Goal: Feedback & Contribution: Submit feedback/report problem

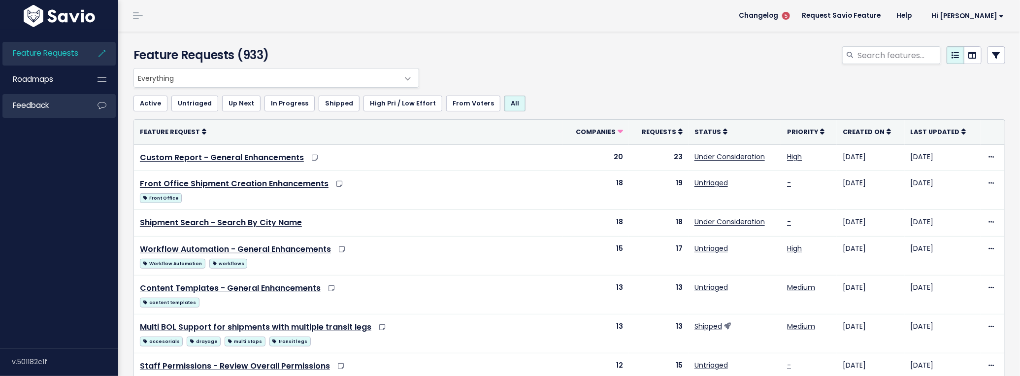
click at [49, 101] on span "Feedback" at bounding box center [31, 105] width 36 height 10
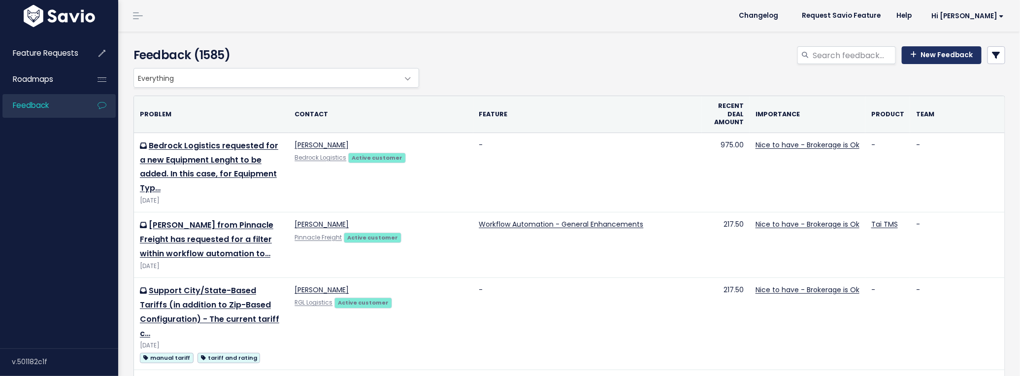
click at [928, 56] on link "New Feedback" at bounding box center [942, 55] width 80 height 18
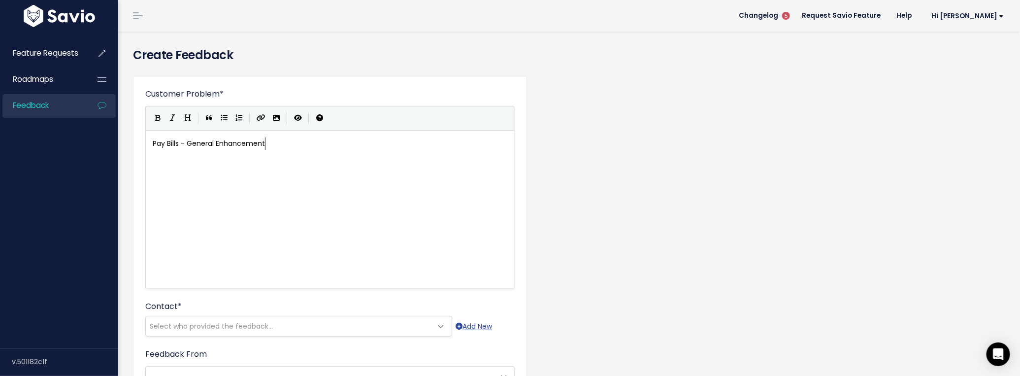
scroll to position [3, 115]
type textarea "Pay Bills - General Enhancements"
type textarea "Issue: The pay bills page lacks search/filter options to"
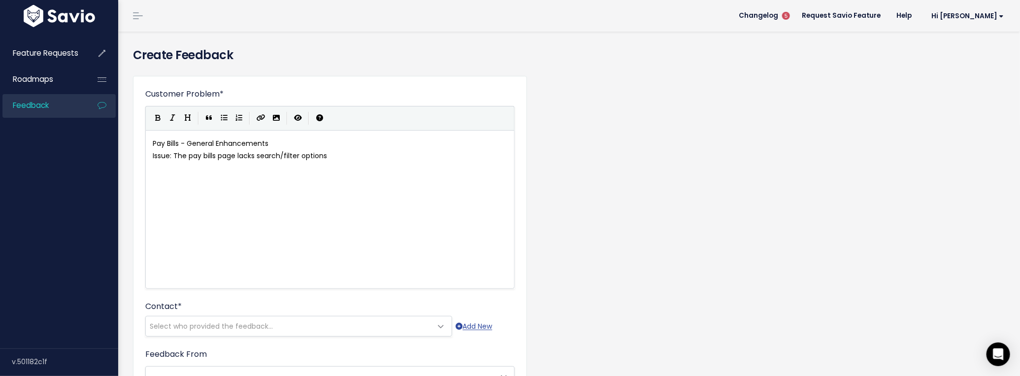
type textarea "."
type textarea "to find the necessary bills to pay out."
click at [467, 158] on pre "Issue: The pay bills page lacks search/filter options to find the necessary bil…" at bounding box center [333, 156] width 365 height 12
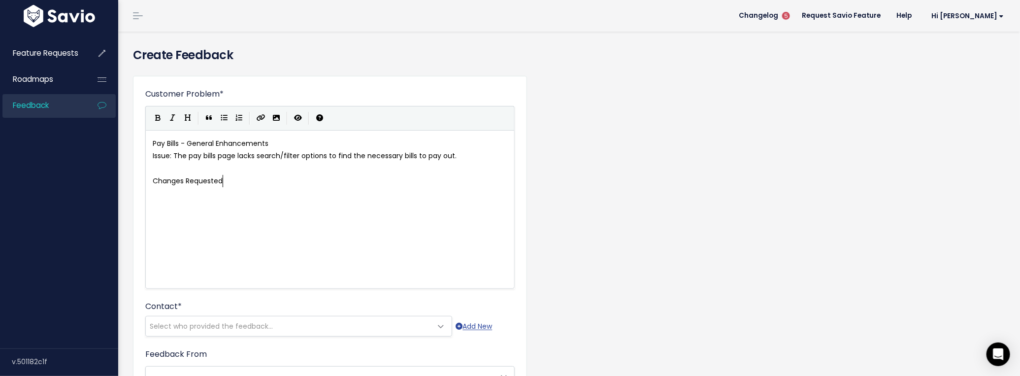
scroll to position [3, 72]
type textarea "Changes Requested:"
type textarea "Add custommi"
type textarea "izable collu"
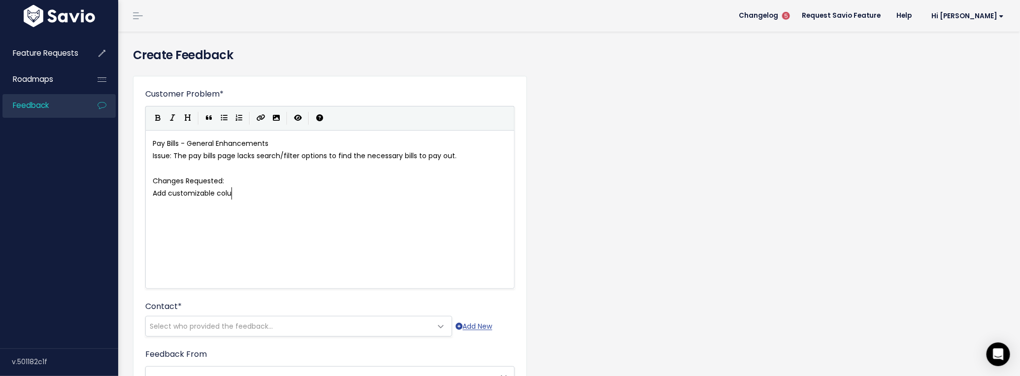
scroll to position [3, 19]
type textarea "umns that include shipment alerts, reference m"
type textarea "numbers, etc."
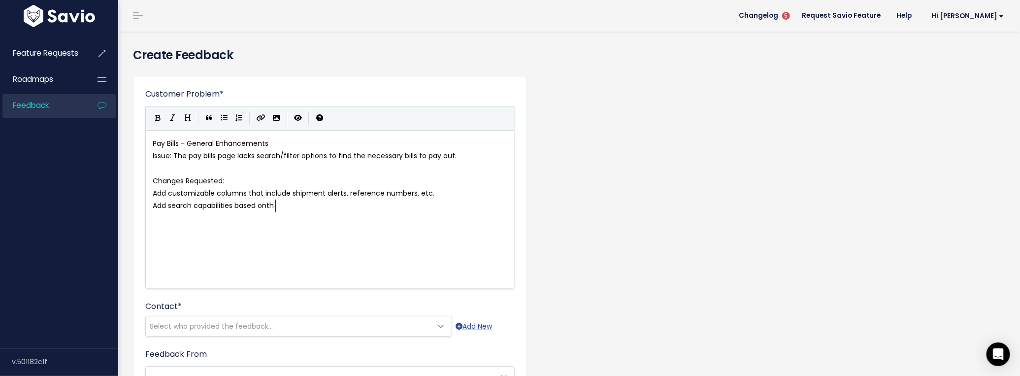
type textarea "Add search capabilities based onthe"
type textarea "the"
type textarea "all available columns"
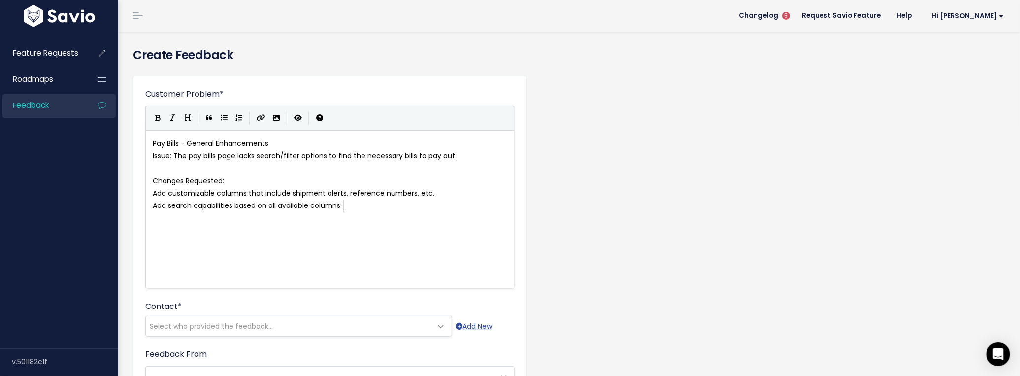
click at [379, 207] on pre "Add search capabilities based on all available columns" at bounding box center [333, 205] width 365 height 12
click at [446, 195] on pre "Add customizable columns that include shipment alerts, reference numbers, etc." at bounding box center [333, 193] width 365 height 12
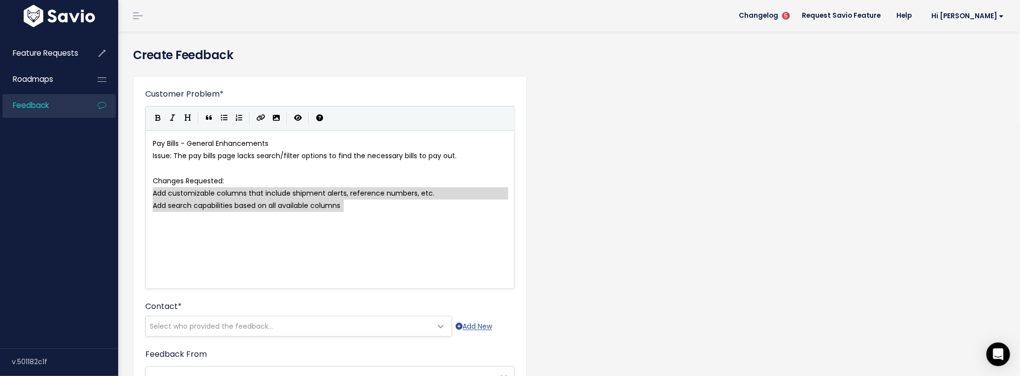
drag, startPoint x: 371, startPoint y: 209, endPoint x: 116, endPoint y: 189, distance: 256.4
click at [218, 118] on button "Generic List" at bounding box center [224, 118] width 15 height 15
type textarea "* Add search capabilities based on all available columns"
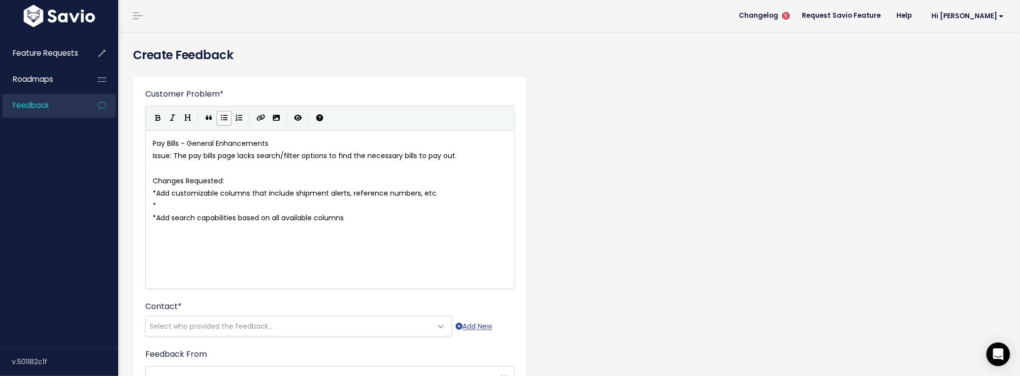
click at [195, 208] on pre "*" at bounding box center [333, 205] width 365 height 12
type textarea "Within the organiztion"
type textarea "ation results, add a"
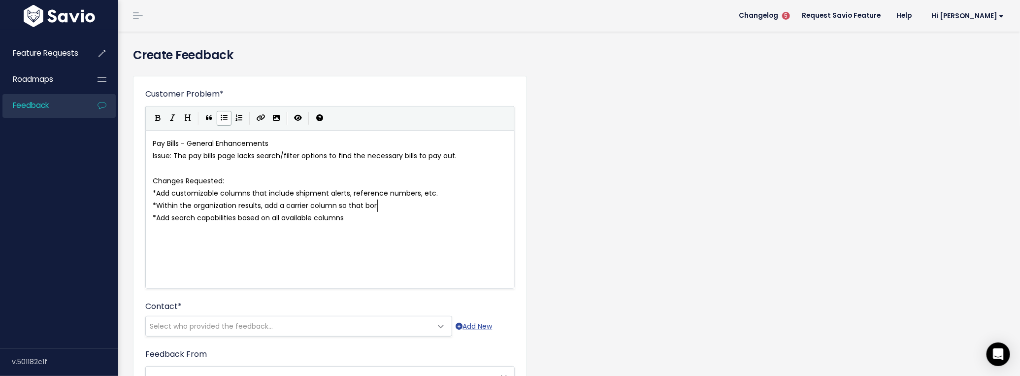
type textarea "a carrier column so that borker"
type textarea "rokers are able to identify which carrier they are paying on behalf of the fact…"
click at [348, 216] on span "Within the organization results, add a carrier column so that brokers are able …" at bounding box center [330, 211] width 354 height 22
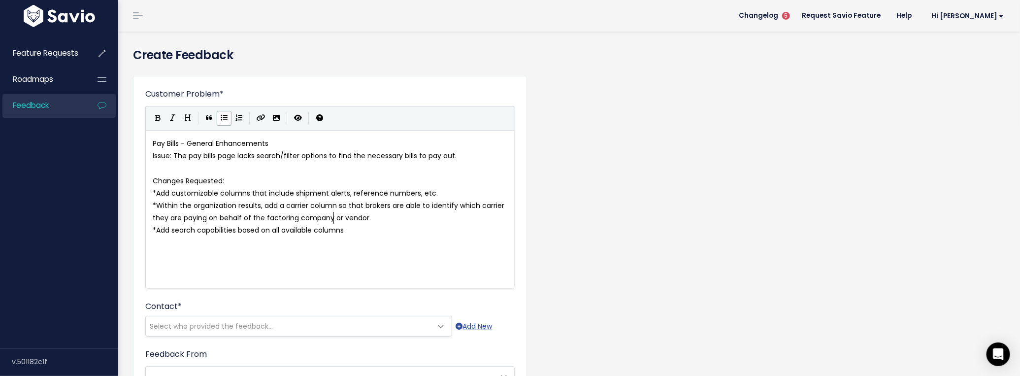
click at [362, 231] on pre "* Add search capabilities based on all available columns" at bounding box center [333, 230] width 365 height 12
type textarea "Add search capabilities based on all available columns"
drag, startPoint x: 364, startPoint y: 231, endPoint x: 154, endPoint y: 234, distance: 210.3
click at [452, 192] on pre "* Add customizable columns that include shipment alerts, reference numbers, etc." at bounding box center [333, 193] width 365 height 12
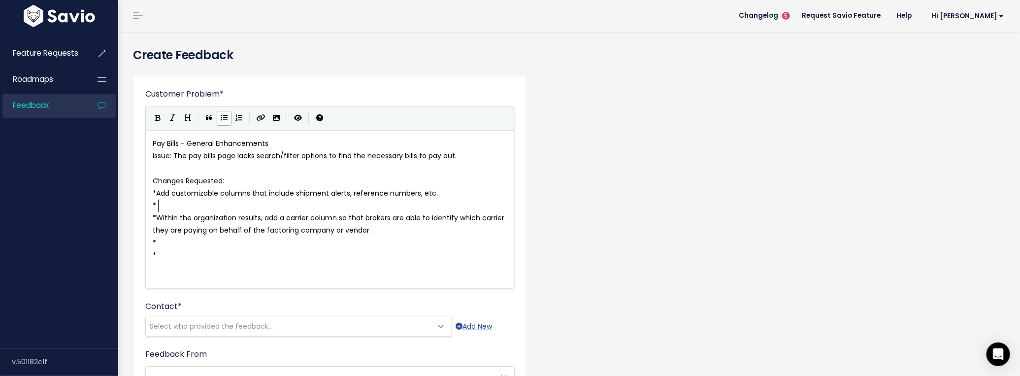
paste textarea ","
type textarea ", including hte"
type textarea "t"
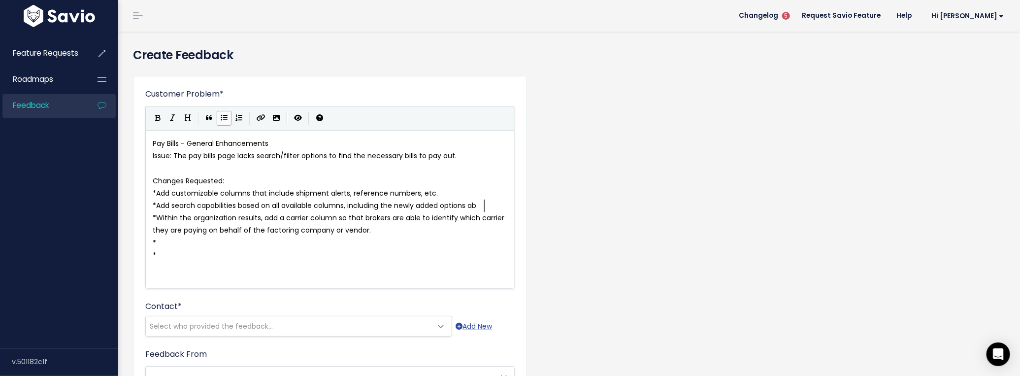
type textarea "the newly added options abv"
type textarea "ove"
click at [156, 206] on span "*" at bounding box center [154, 205] width 3 height 10
type textarea "* *"
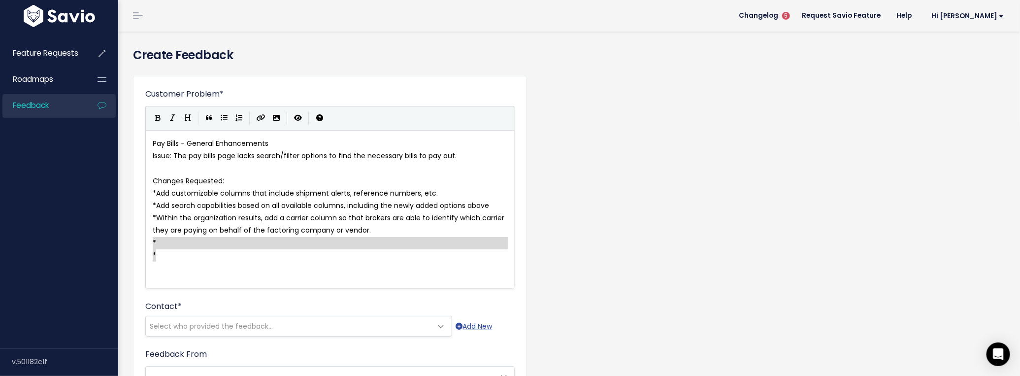
drag, startPoint x: 166, startPoint y: 256, endPoint x: 151, endPoint y: 242, distance: 20.6
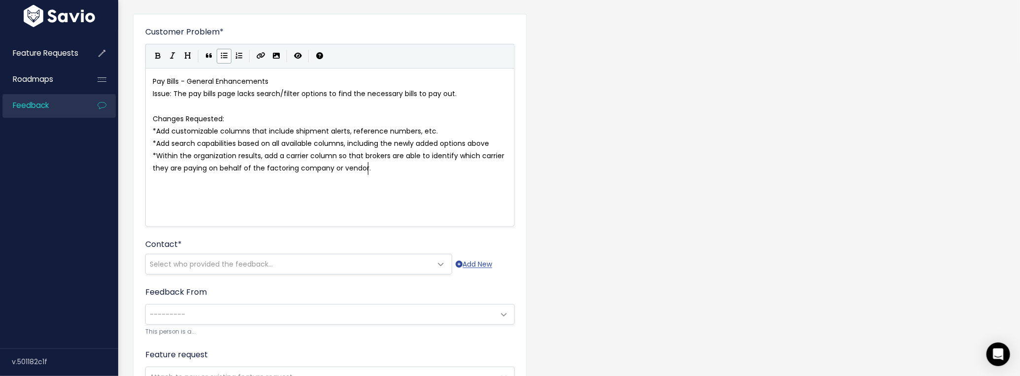
scroll to position [74, 0]
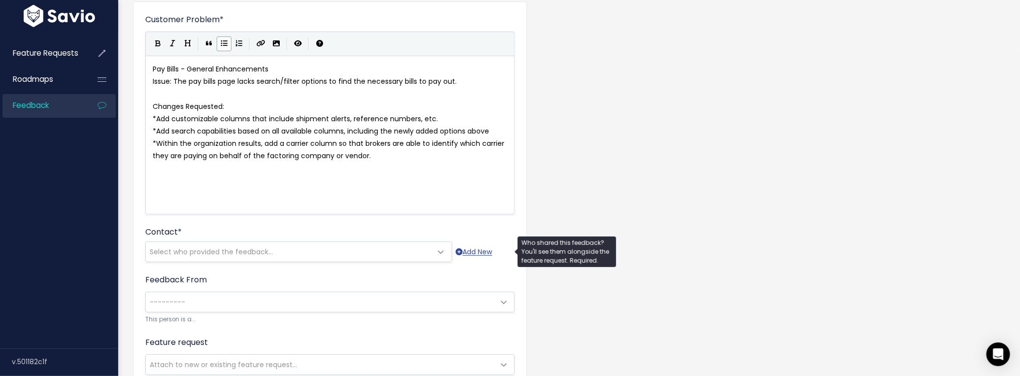
click at [214, 248] on span "Select who provided the feedback..." at bounding box center [211, 252] width 123 height 10
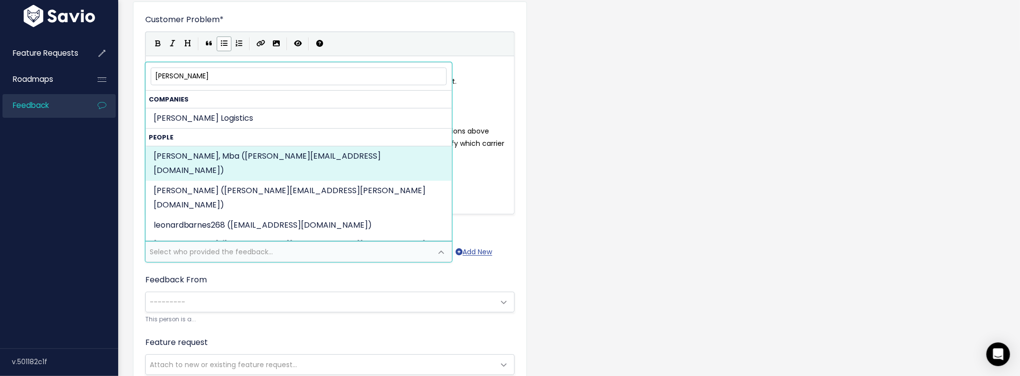
type input "leonard"
select select "92496935"
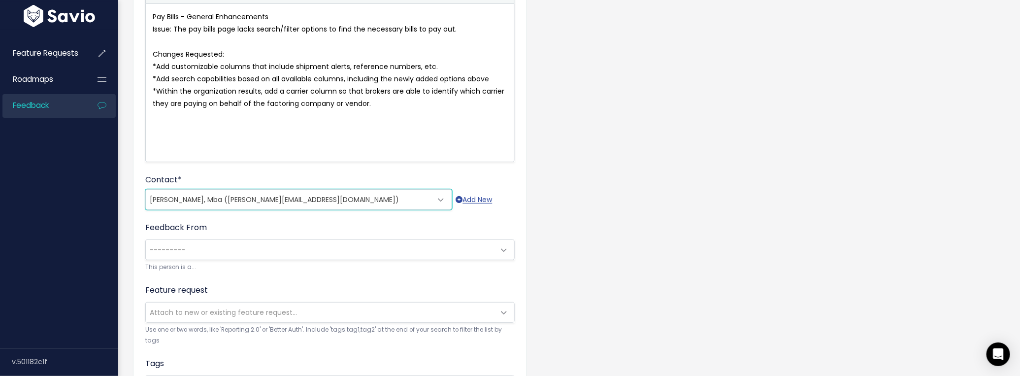
scroll to position [149, 0]
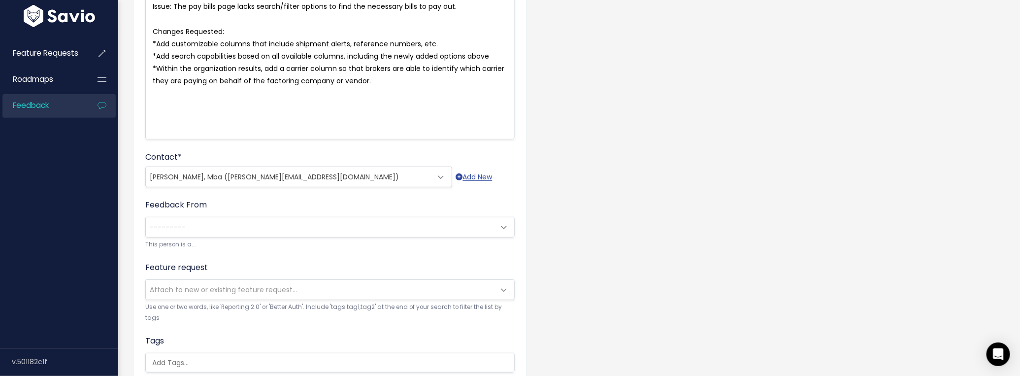
click at [222, 222] on span "---------" at bounding box center [320, 227] width 349 height 20
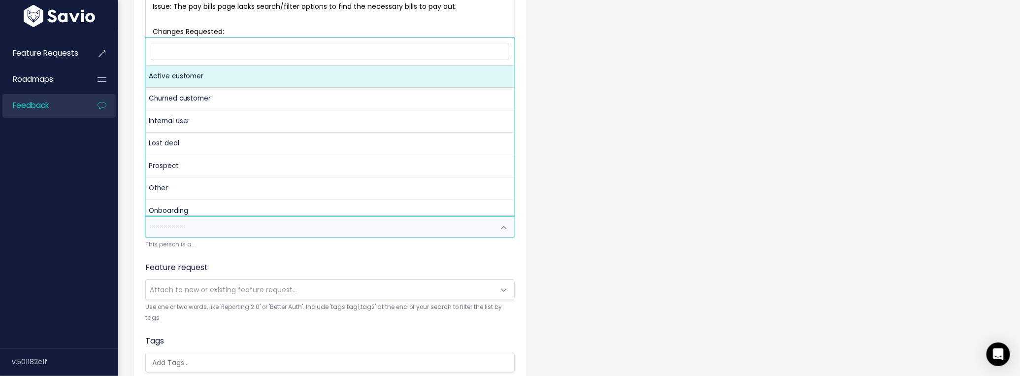
select select "ACTIVE"
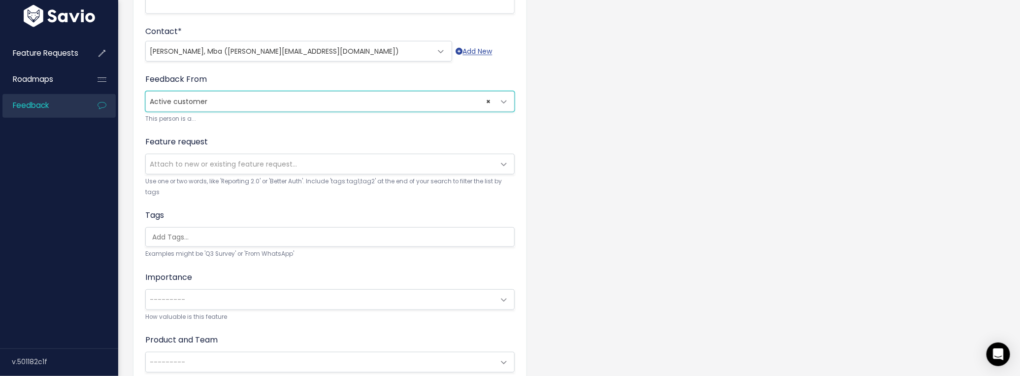
scroll to position [298, 0]
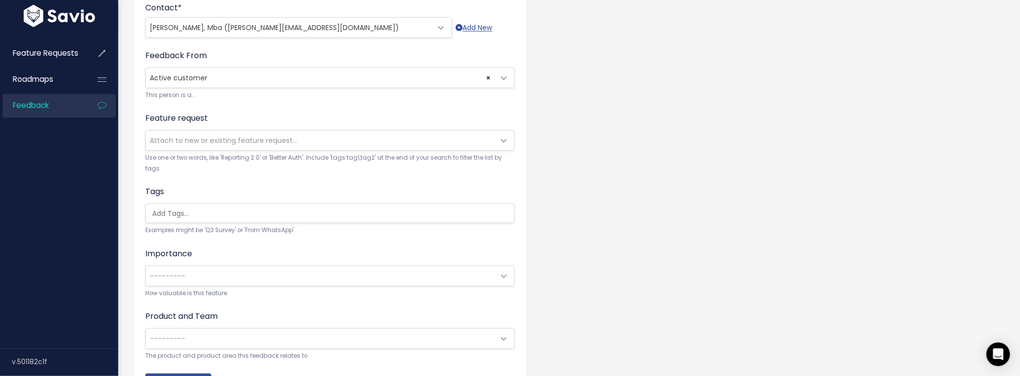
click at [211, 206] on ul at bounding box center [330, 213] width 368 height 19
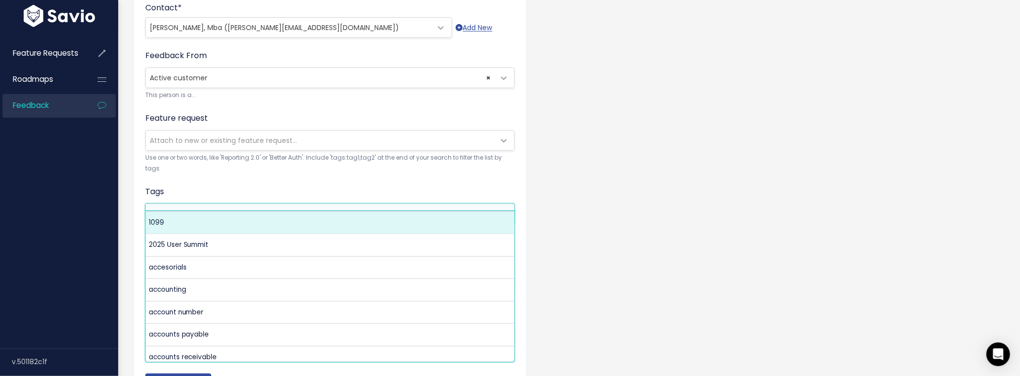
scroll to position [0, 0]
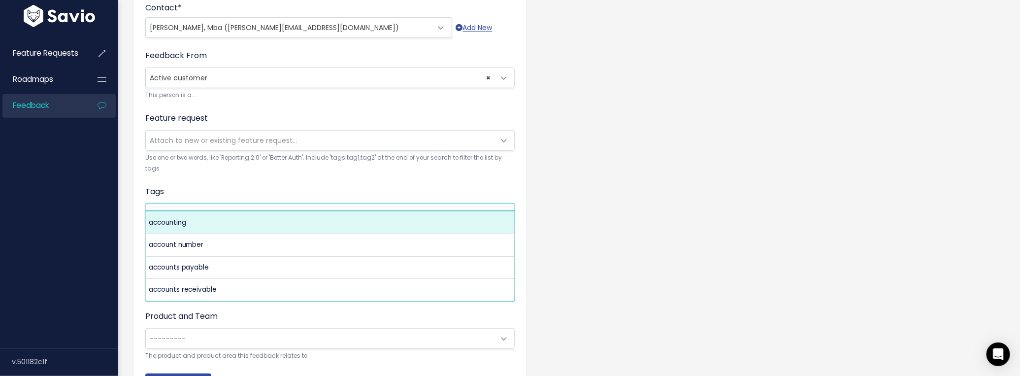
type input "account"
select select "5201"
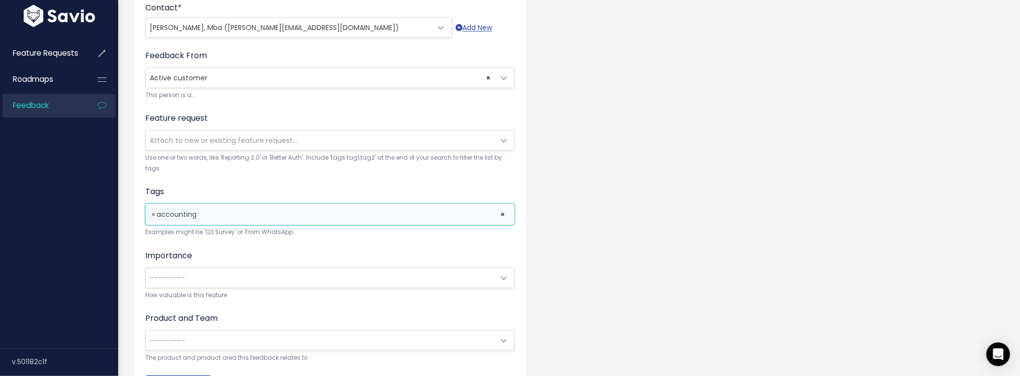
click at [204, 268] on span "---------" at bounding box center [320, 278] width 349 height 20
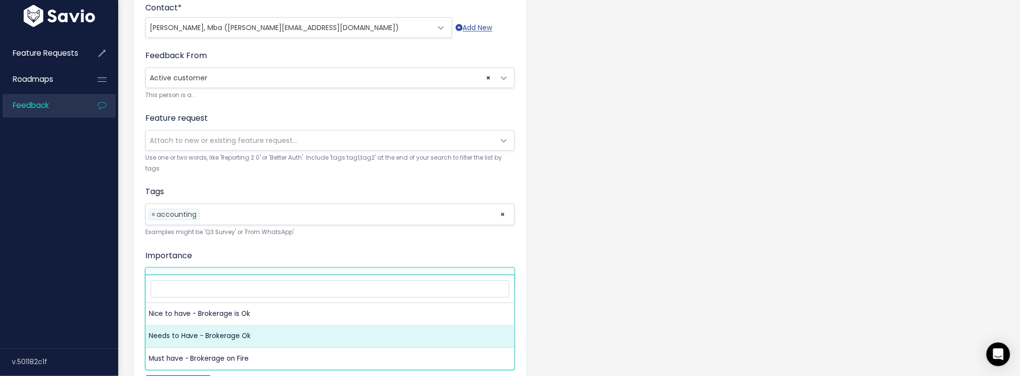
select select "NEEDS_TO_HAVE_BROKERAGE_OK"
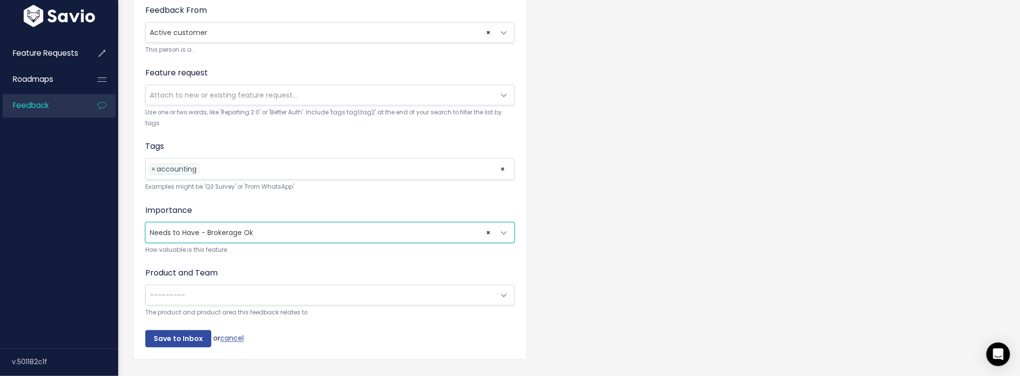
scroll to position [358, 0]
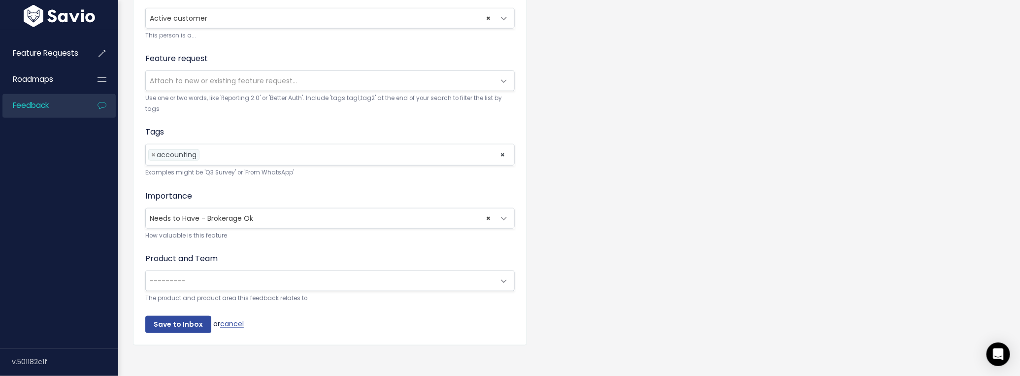
click at [189, 271] on span "---------" at bounding box center [320, 281] width 349 height 20
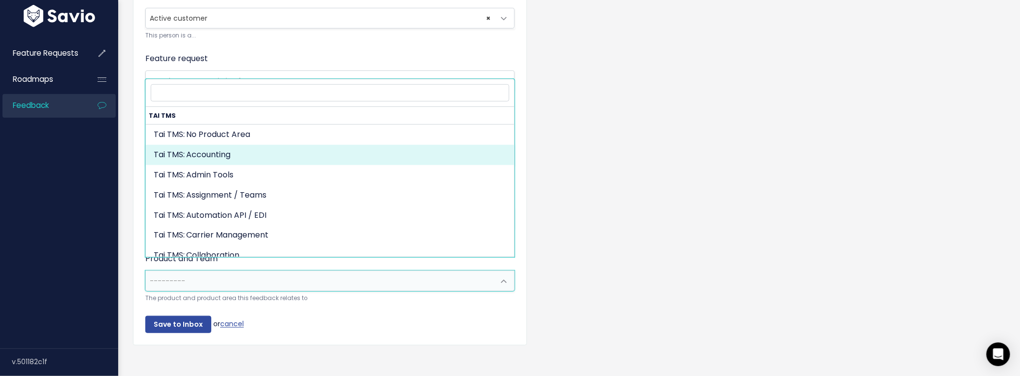
select select "MAIN:ACCOUNTING"
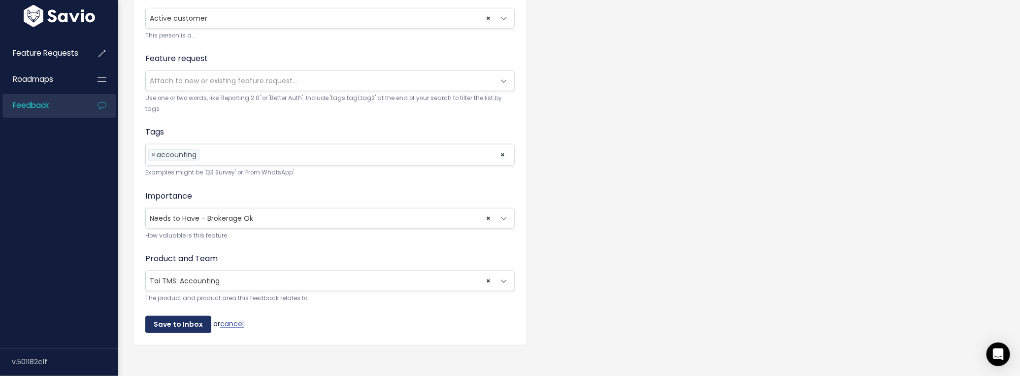
click at [190, 316] on input "Save to Inbox" at bounding box center [178, 325] width 66 height 18
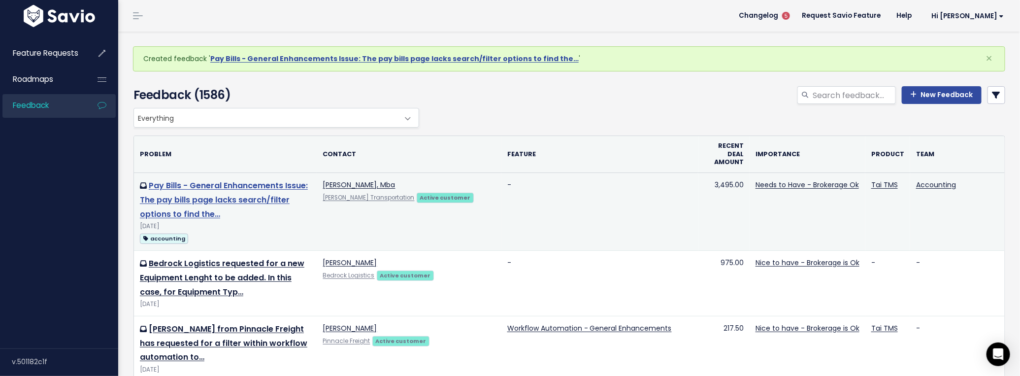
click at [219, 185] on link "Pay Bills - General Enhancements Issue: The pay bills page lacks search/filter …" at bounding box center [224, 200] width 168 height 40
